Goal: Transaction & Acquisition: Purchase product/service

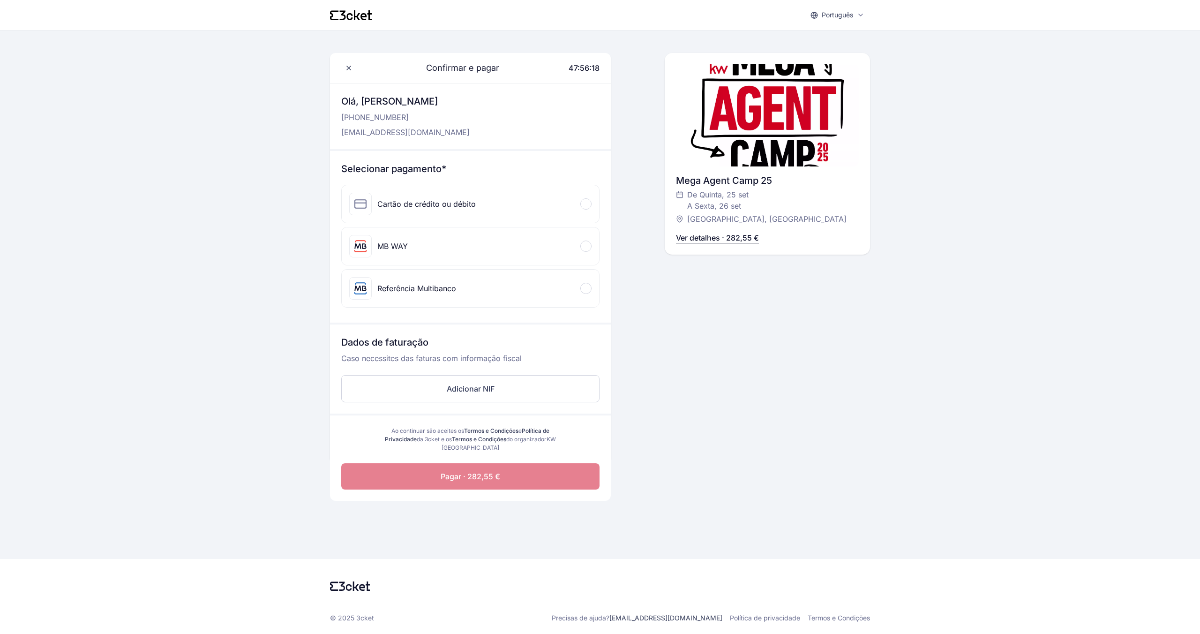
click at [583, 285] on div at bounding box center [585, 288] width 11 height 11
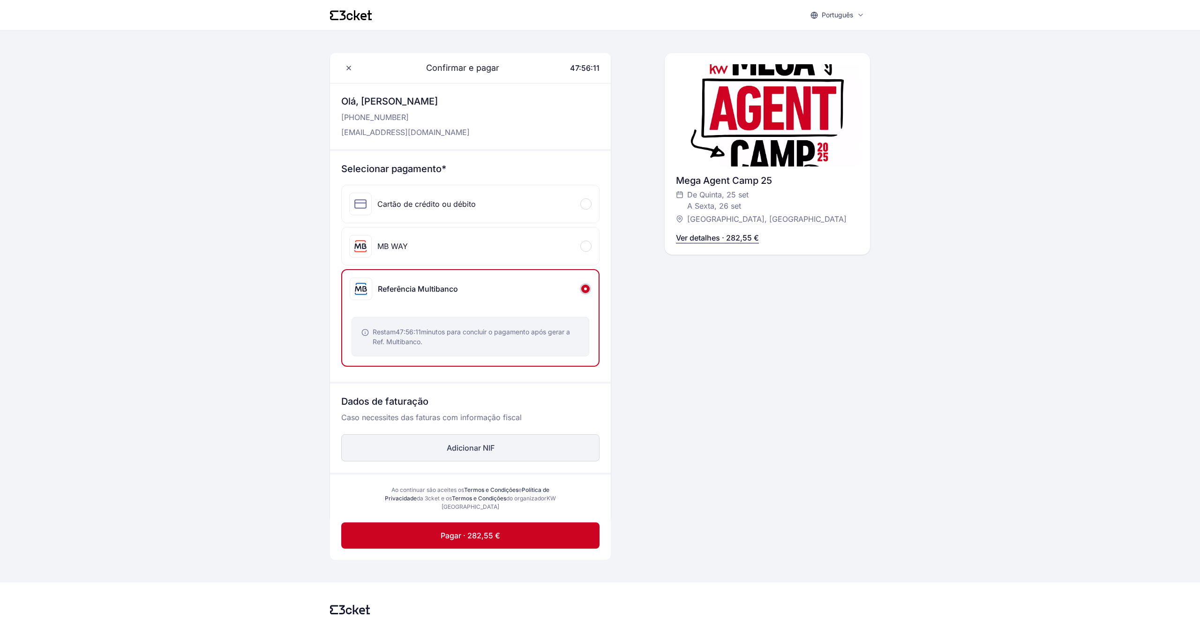
click at [474, 445] on button "Adicionar NIF" at bounding box center [470, 447] width 258 height 27
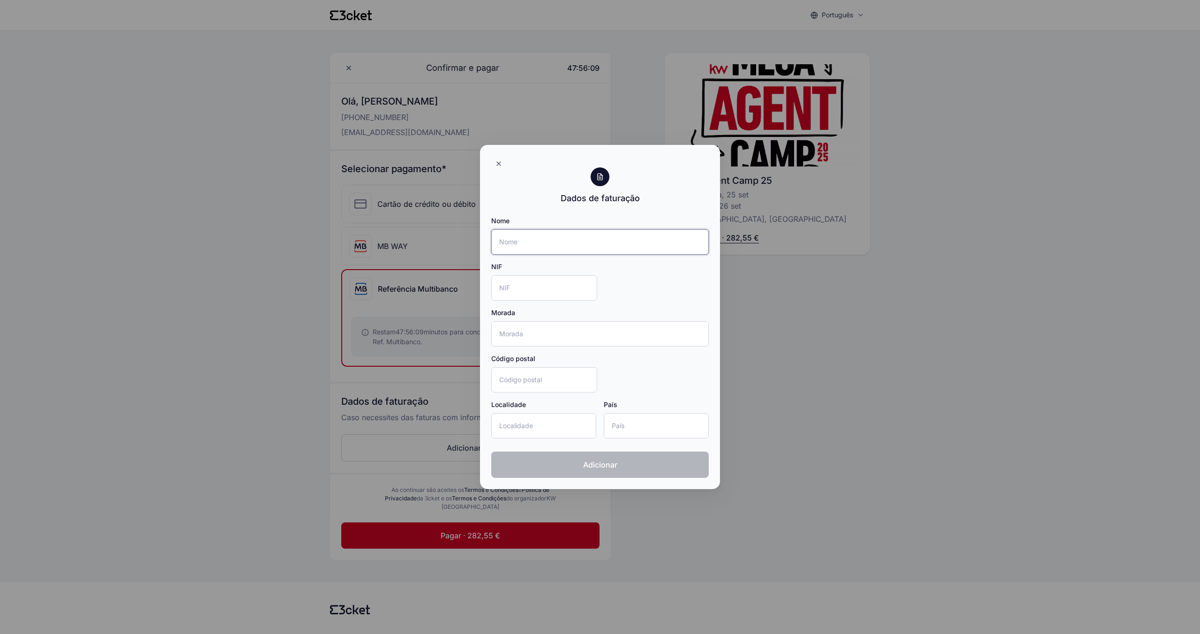
click at [529, 240] on input "Nome" at bounding box center [600, 241] width 218 height 25
type input "Clinalco ,Lda"
type input "Av. Dra. Jose Grilo Evangelista Nº5"
type input "2890-007"
type input "Alcochete"
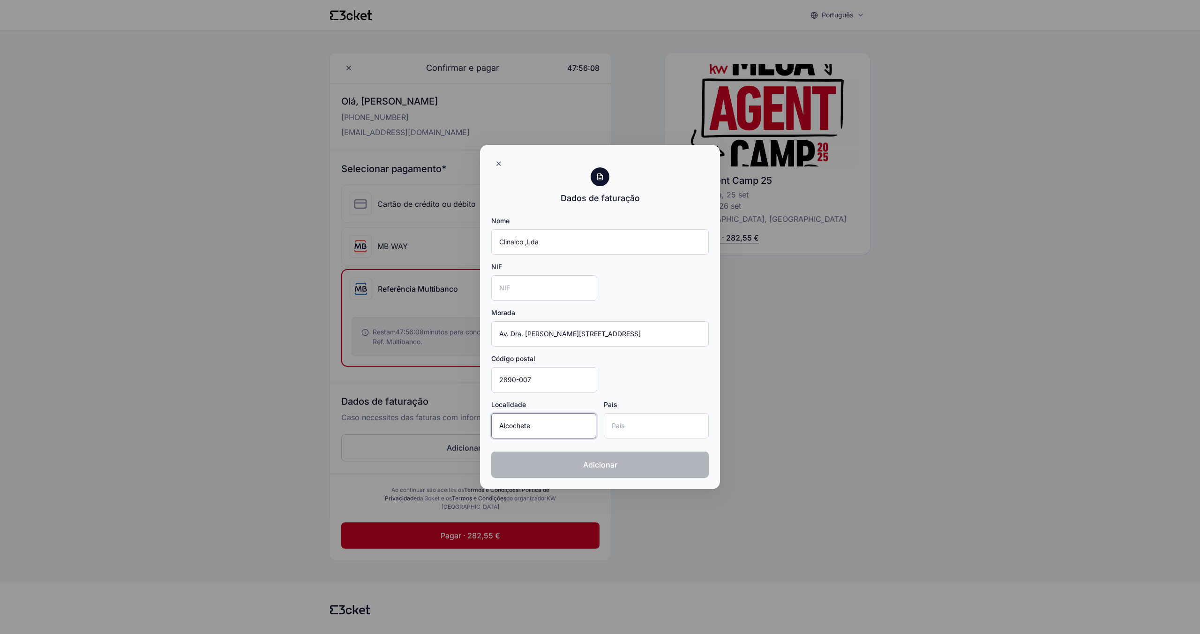
type input "Portugal"
click at [522, 292] on input "NIF" at bounding box center [544, 287] width 106 height 25
click at [615, 463] on span "Adicionar" at bounding box center [600, 464] width 34 height 11
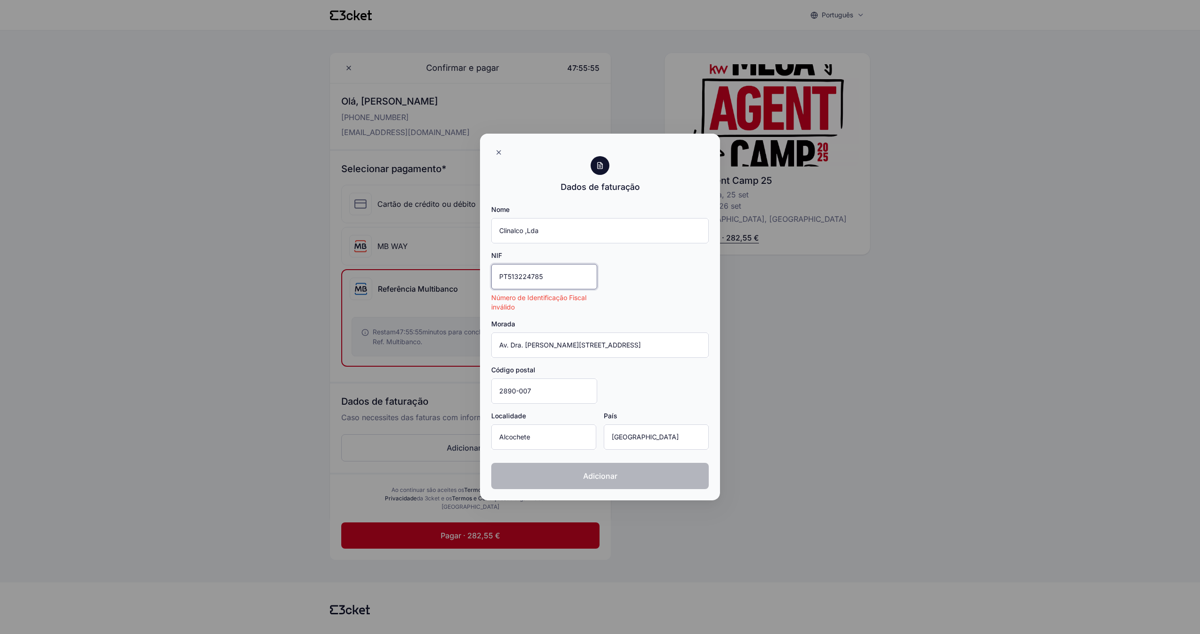
click at [506, 274] on input "PT513224785" at bounding box center [544, 276] width 106 height 25
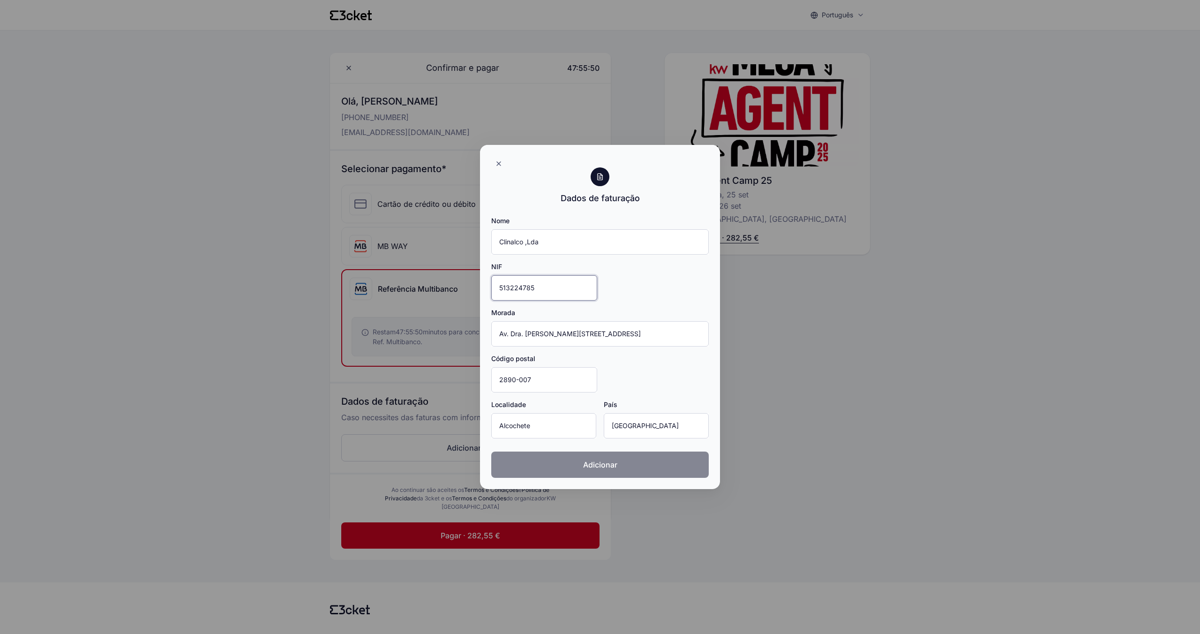
type input "513224785"
click at [612, 467] on span "Adicionar" at bounding box center [600, 464] width 34 height 11
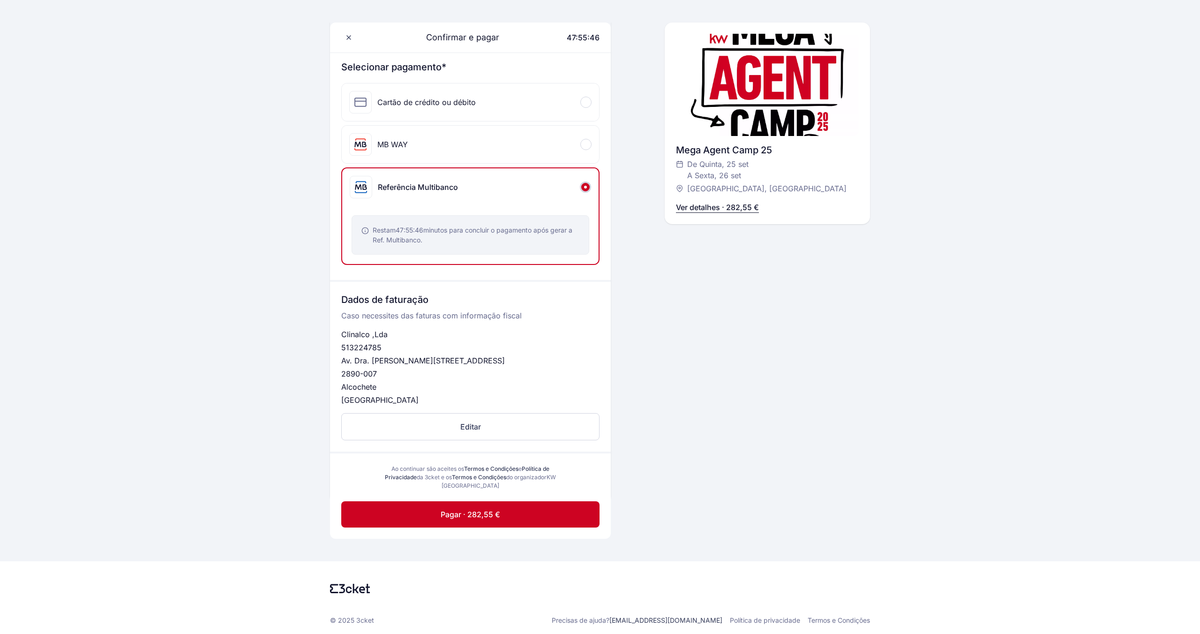
scroll to position [104, 0]
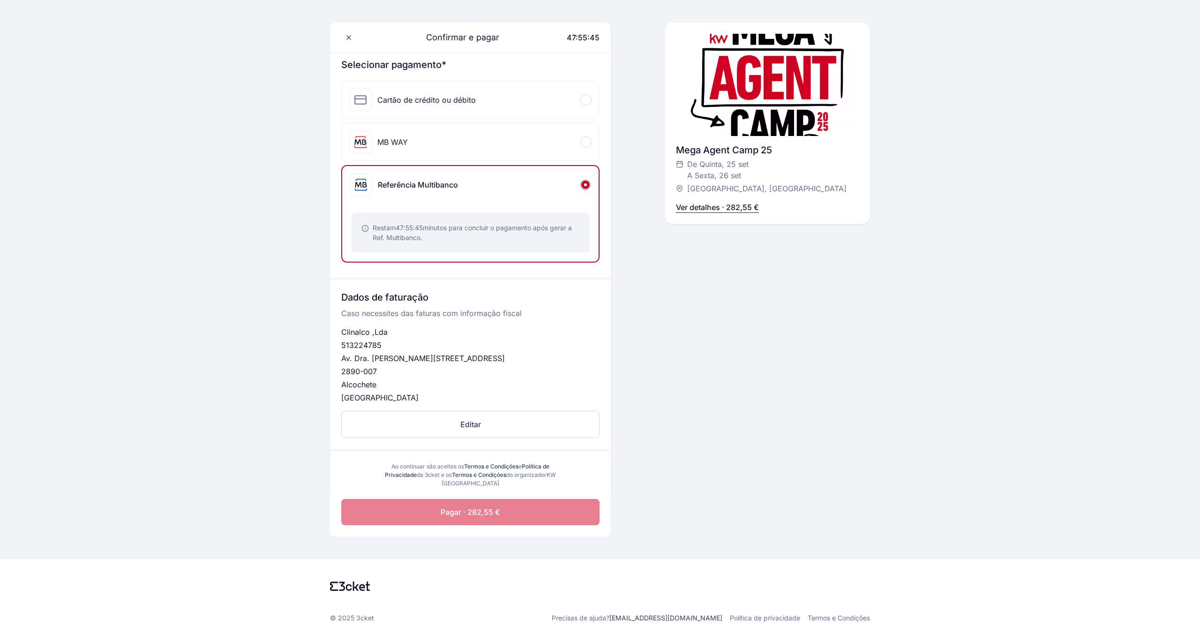
click at [483, 517] on span "Pagar · 282,55 €" at bounding box center [471, 511] width 60 height 11
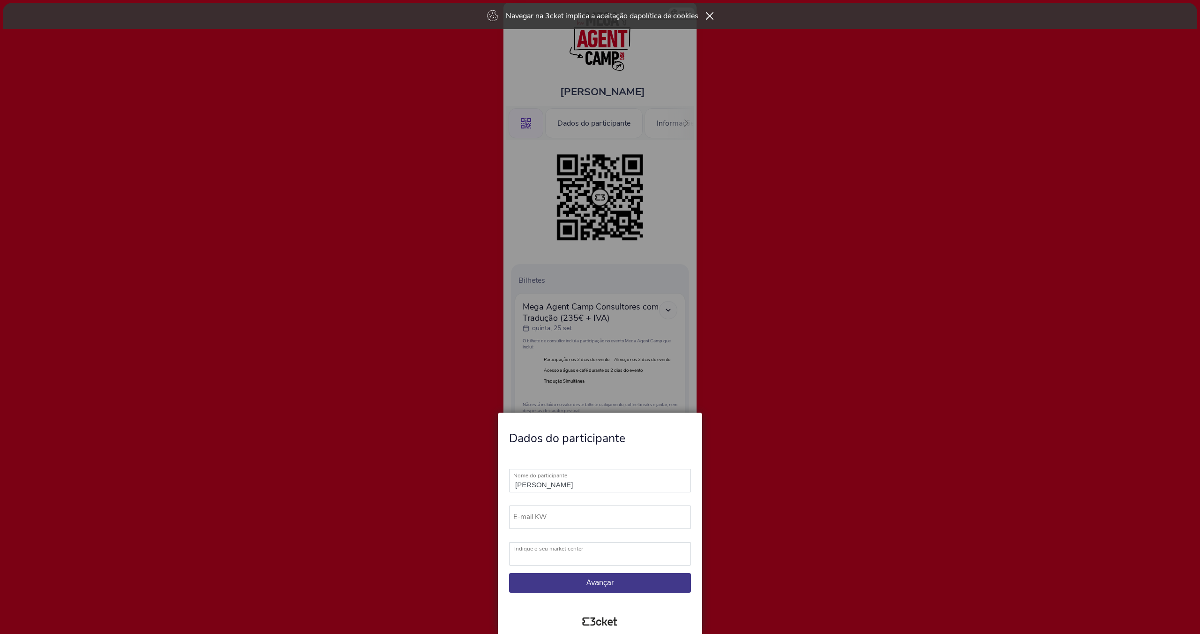
type input "Sérgio Pinheiro"
click at [525, 516] on label "E-mail KW" at bounding box center [604, 516] width 190 height 23
click at [525, 516] on input "E-mail KW" at bounding box center [600, 516] width 182 height 23
type input "[EMAIL_ADDRESS][DOMAIN_NAME]"
click at [559, 553] on label "Indique o seu market center" at bounding box center [605, 548] width 183 height 13
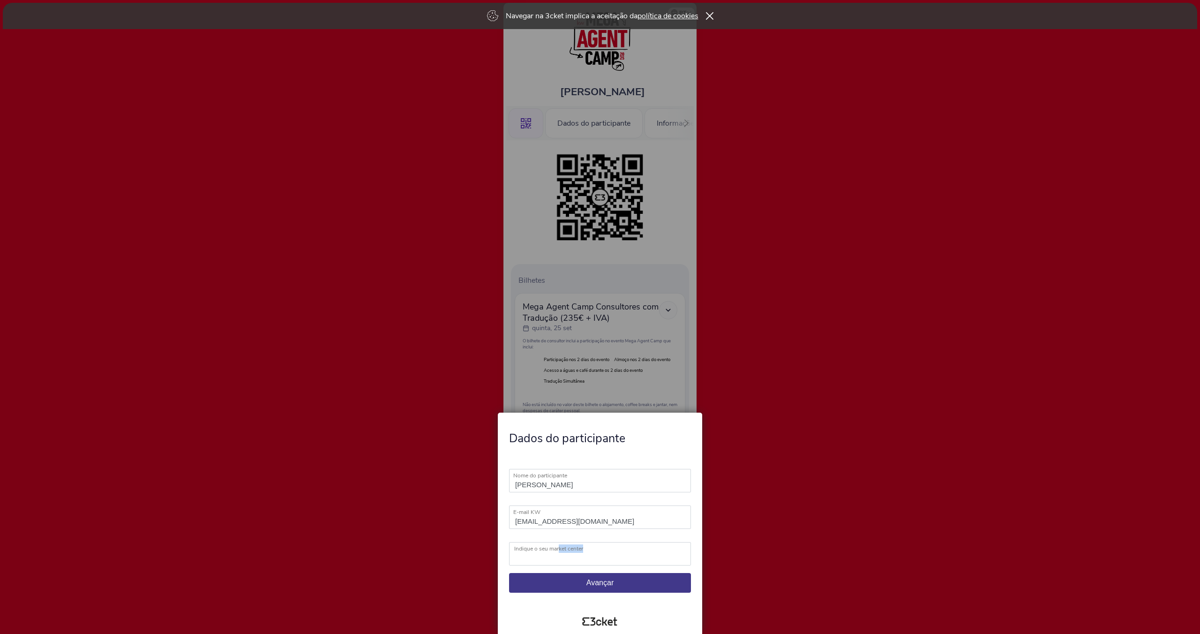
click at [539, 555] on select "KW Ábaco KW Alfa KW Alfa Madeira KW Alfa Lisboa KW Alfa Porto KW Alma KW Area K…" at bounding box center [600, 553] width 182 height 23
select select "KW Alma"
click at [509, 542] on select "KW Ábaco KW Alfa KW Alfa Madeira KW Alfa Lisboa KW Alfa Porto KW Alma KW Area K…" at bounding box center [600, 553] width 182 height 23
click at [601, 581] on span "Avançar" at bounding box center [600, 583] width 27 height 8
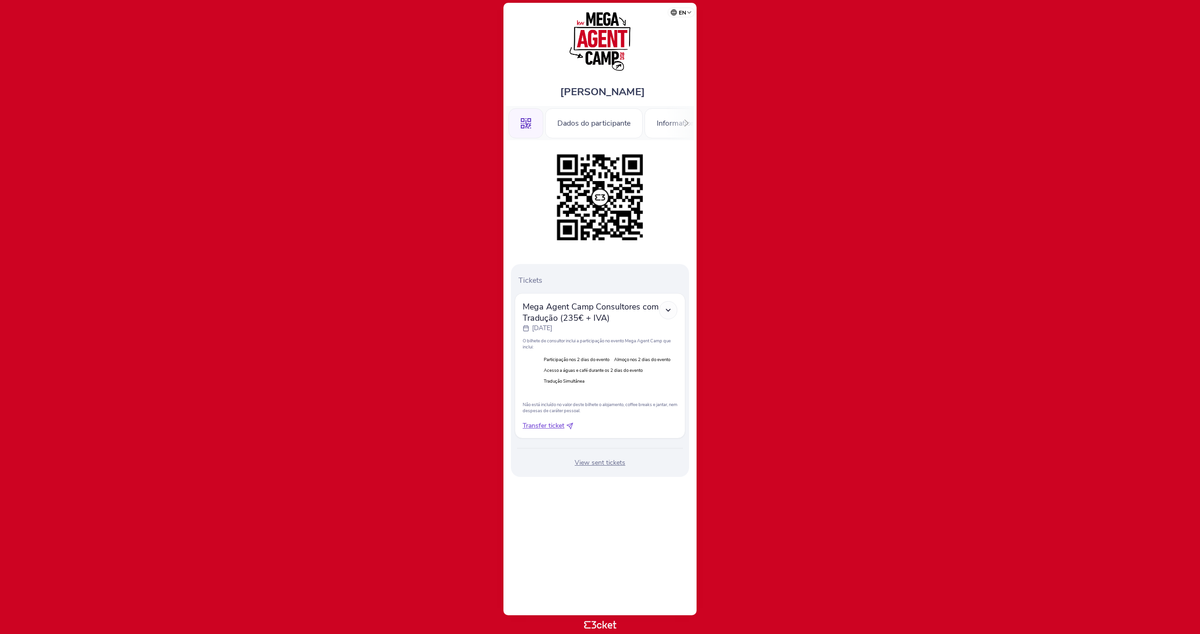
click at [570, 425] on icon at bounding box center [569, 425] width 7 height 7
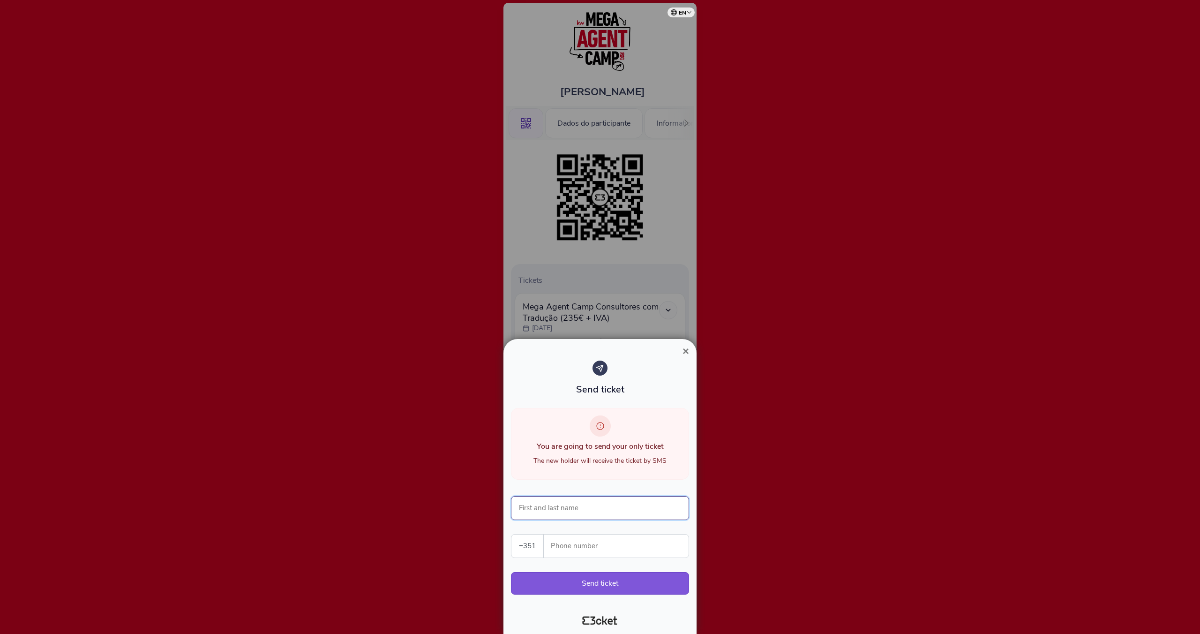
click at [542, 508] on input "First and last name" at bounding box center [600, 508] width 178 height 24
type input "[PERSON_NAME]"
click at [583, 550] on input "Phone number" at bounding box center [619, 545] width 137 height 23
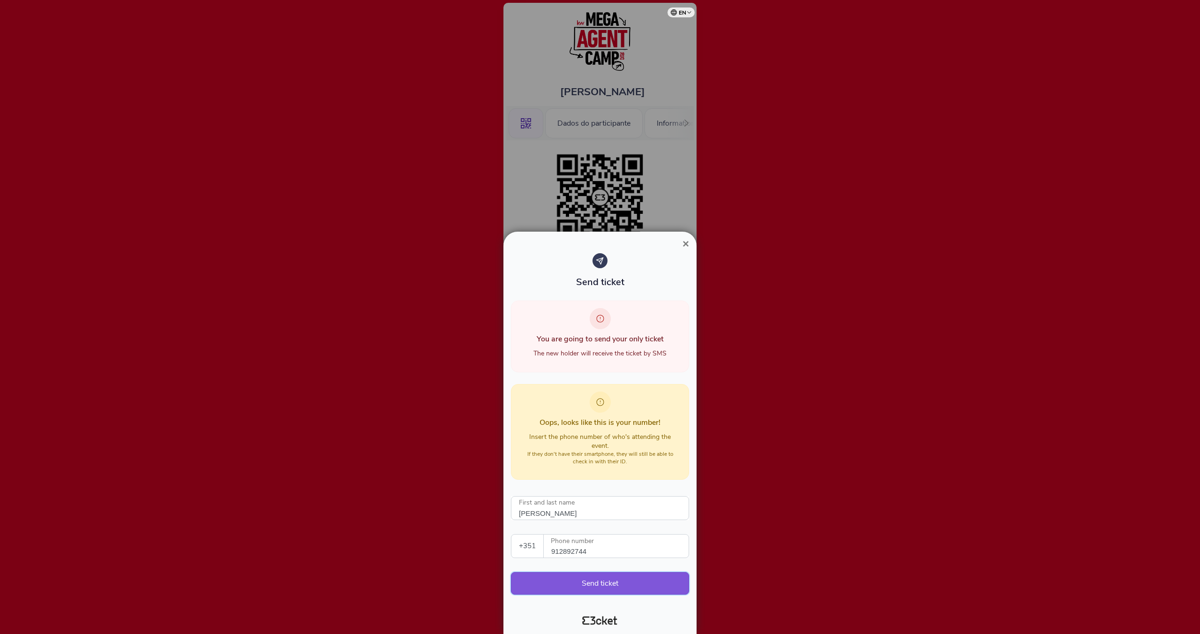
click at [610, 582] on button "Send ticket" at bounding box center [600, 583] width 178 height 23
click at [594, 585] on button "Send ticket" at bounding box center [600, 583] width 178 height 23
click at [588, 551] on input "912892744" at bounding box center [619, 545] width 137 height 23
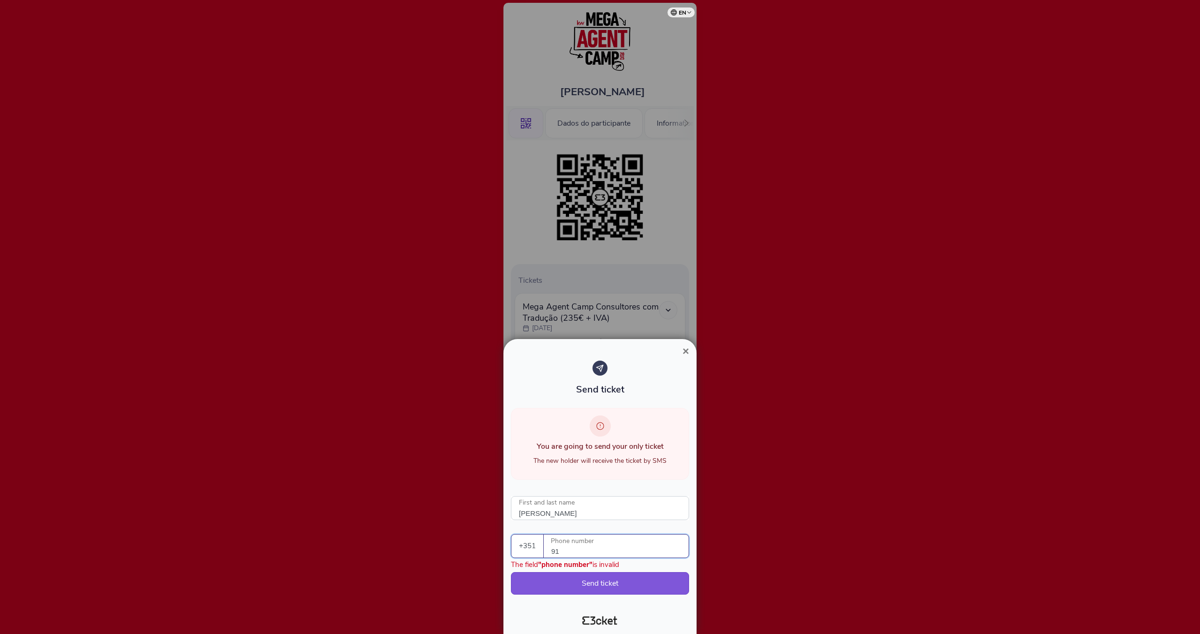
type input "9"
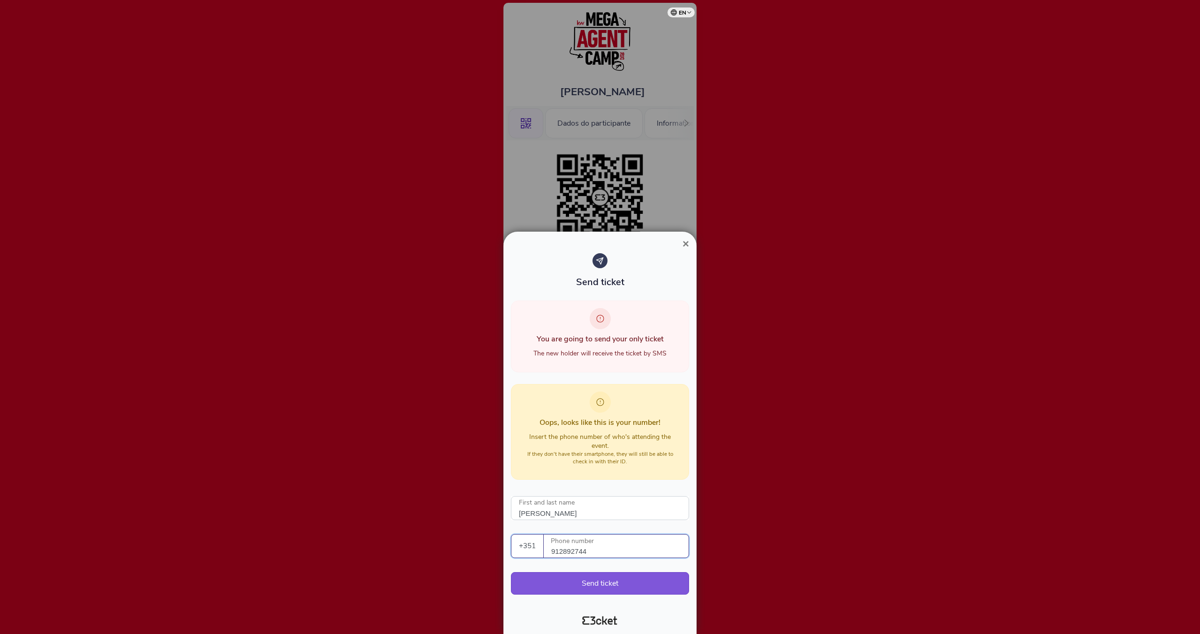
click at [532, 542] on select "Portugal (+351) Spain (+34) Belgium (+32) France (+33) United Kingdom (+44) Ger…" at bounding box center [528, 545] width 32 height 23
click at [512, 534] on select "Portugal (+351) Spain (+34) Belgium (+32) France (+33) United Kingdom (+44) Ger…" at bounding box center [528, 545] width 32 height 23
click at [552, 553] on input "912892744" at bounding box center [619, 545] width 137 height 23
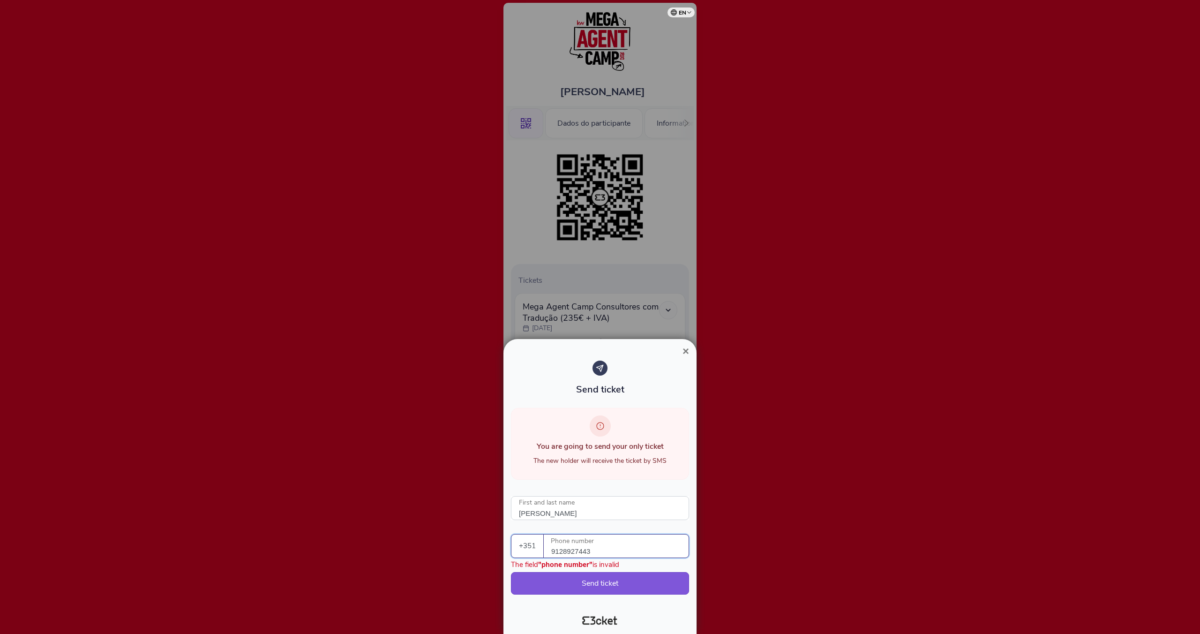
type input "912892744"
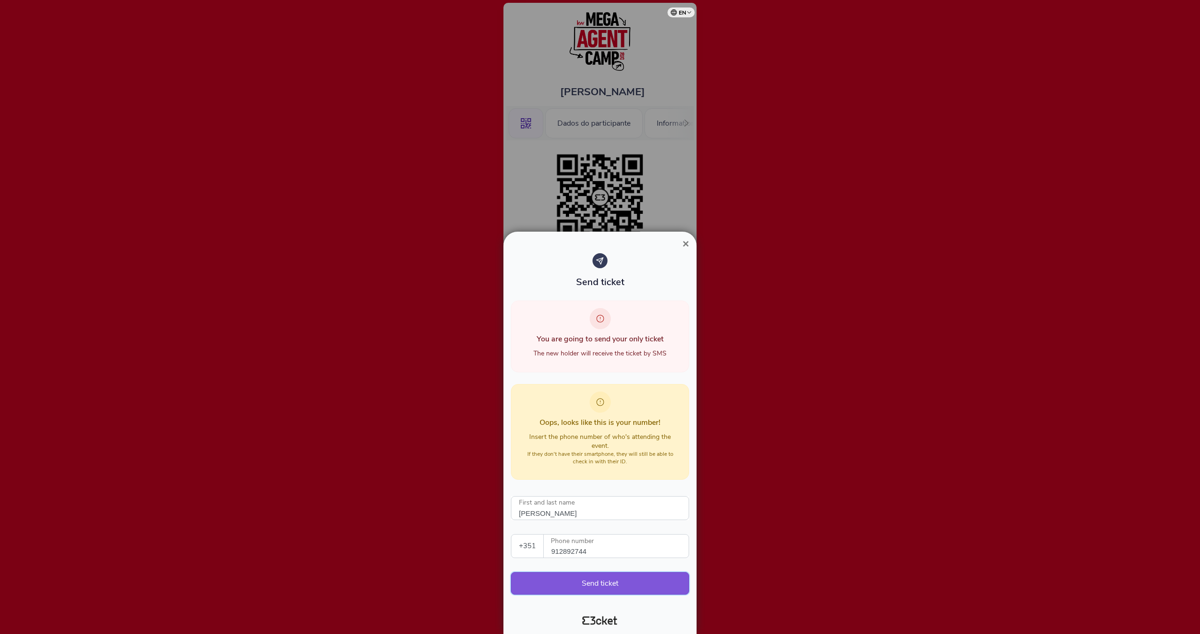
click at [553, 580] on button "Send ticket" at bounding box center [600, 583] width 178 height 23
click at [634, 524] on div "Send ticket You are going to send your only ticket The new holder will receive …" at bounding box center [600, 428] width 178 height 351
click at [688, 243] on span "×" at bounding box center [686, 243] width 7 height 13
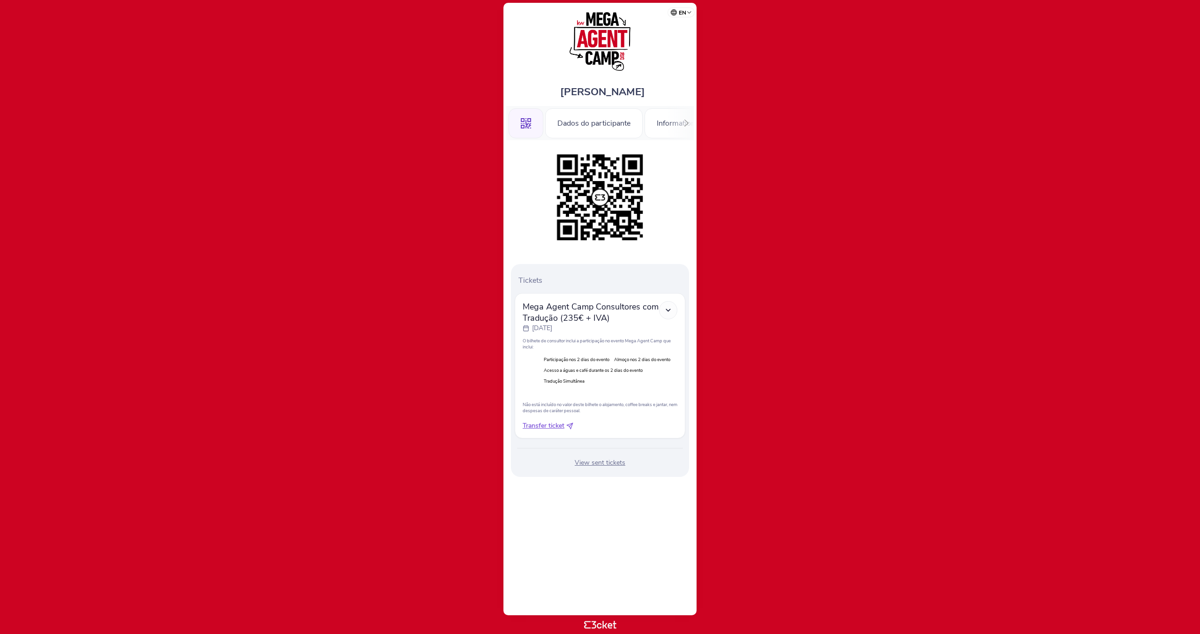
click at [527, 122] on icon ".st0{fill-rule:evenodd;clip-rule:evenodd;}" at bounding box center [526, 123] width 10 height 10
click at [687, 121] on icon at bounding box center [686, 123] width 7 height 7
click at [688, 121] on div "Information" at bounding box center [660, 123] width 63 height 30
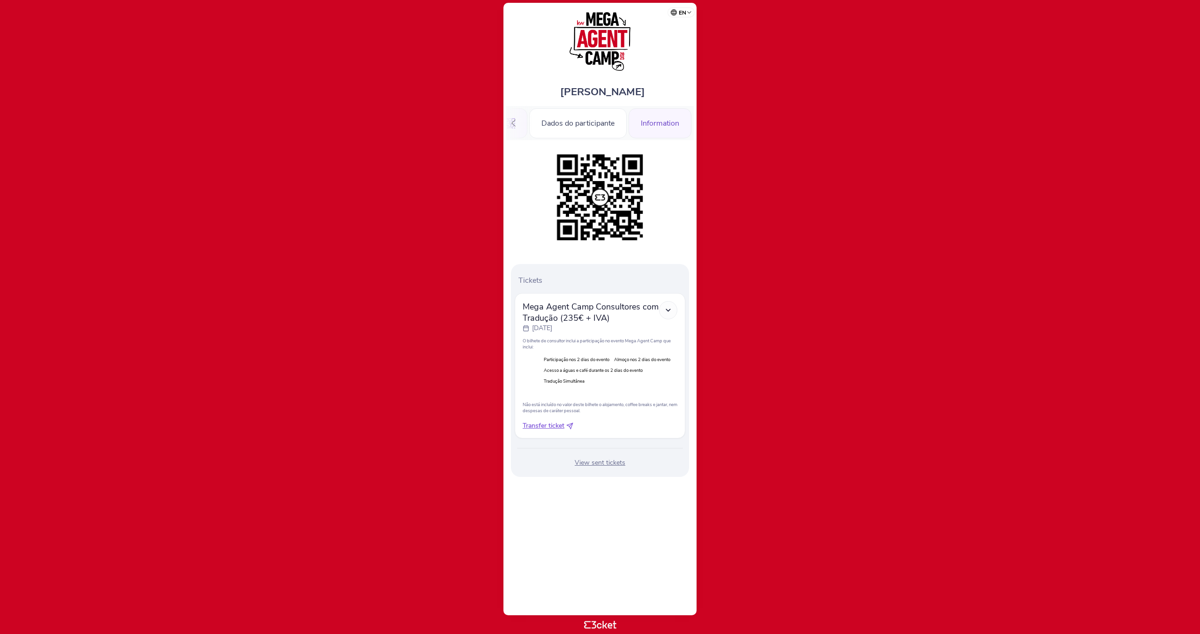
click at [688, 121] on div "Information" at bounding box center [660, 123] width 63 height 30
click at [673, 122] on div "Information" at bounding box center [660, 123] width 63 height 30
click at [663, 121] on div "Information" at bounding box center [660, 123] width 63 height 30
click at [599, 462] on div "View sent tickets" at bounding box center [600, 462] width 171 height 9
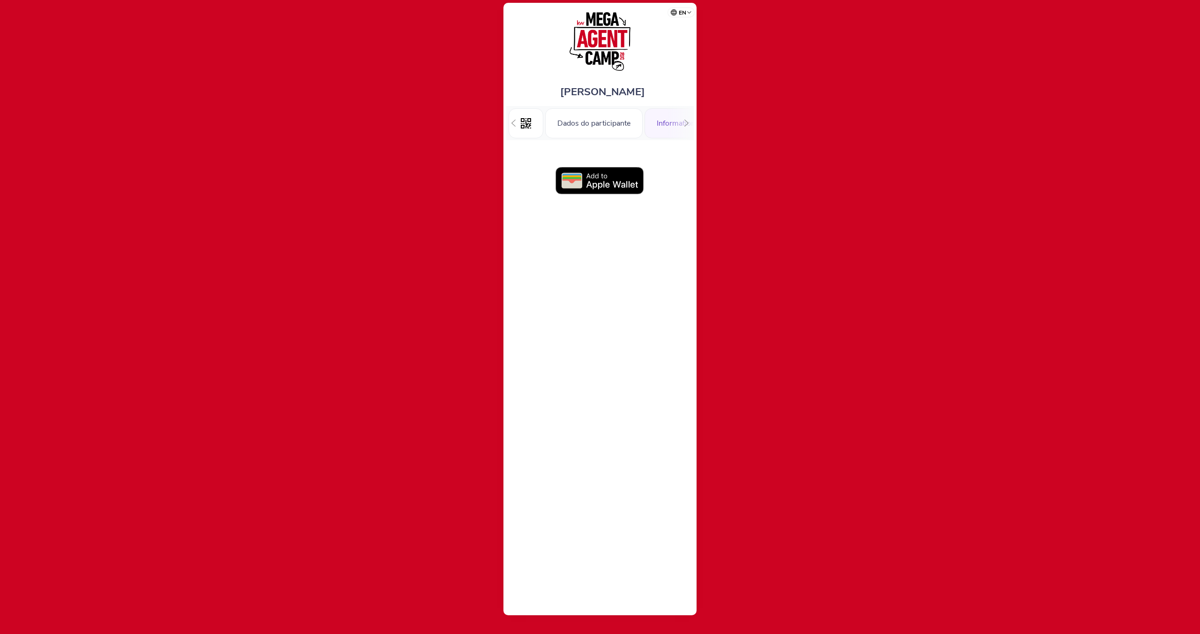
click at [590, 179] on img at bounding box center [600, 181] width 89 height 28
